Goal: Task Accomplishment & Management: Complete application form

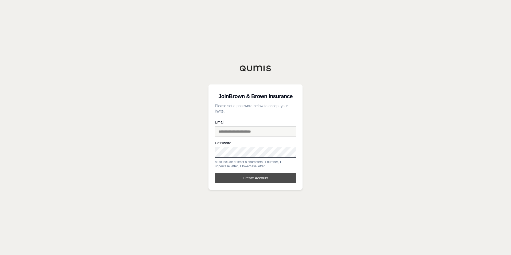
click at [247, 176] on button "Create Account" at bounding box center [255, 178] width 81 height 11
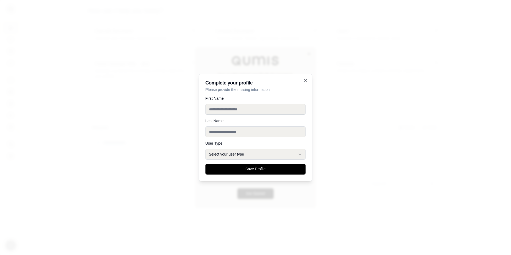
click at [238, 109] on input "First Name" at bounding box center [255, 109] width 100 height 11
type input "******"
click at [247, 155] on button "Select your user type" at bounding box center [255, 154] width 100 height 11
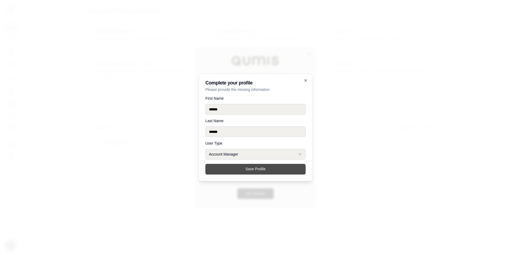
click at [268, 167] on button "Save Profile" at bounding box center [255, 169] width 100 height 11
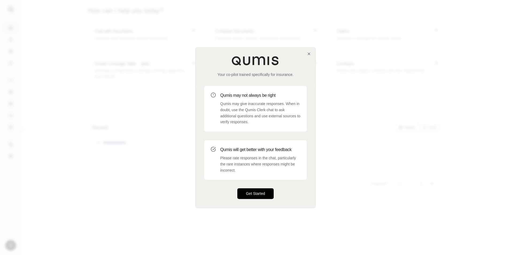
click at [255, 194] on button "Get Started" at bounding box center [255, 193] width 36 height 11
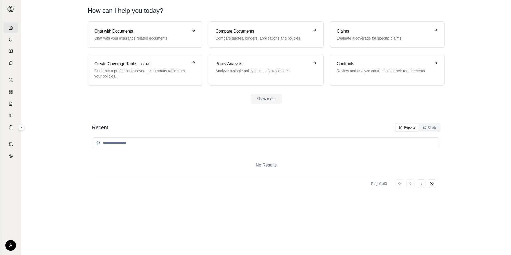
drag, startPoint x: 313, startPoint y: 137, endPoint x: 316, endPoint y: 133, distance: 5.3
click at [313, 137] on div at bounding box center [266, 142] width 348 height 21
